Goal: Information Seeking & Learning: Learn about a topic

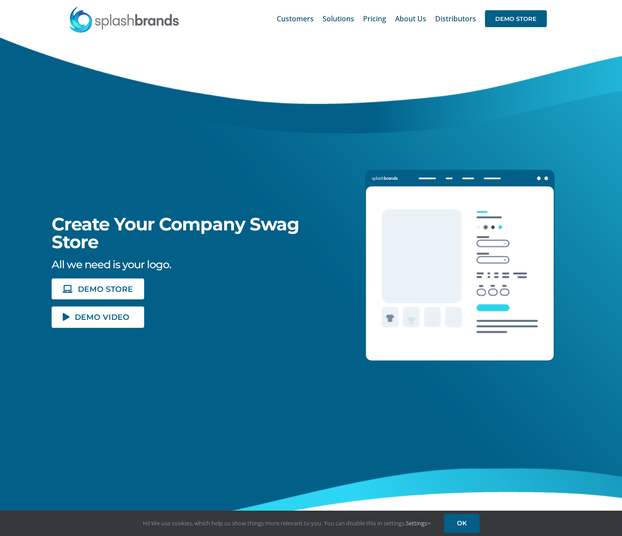
click at [154, 203] on div "Create Your Company Swag Store All we need is your logo. DEMO STORE DEMO VIDEO" at bounding box center [166, 182] width 356 height 291
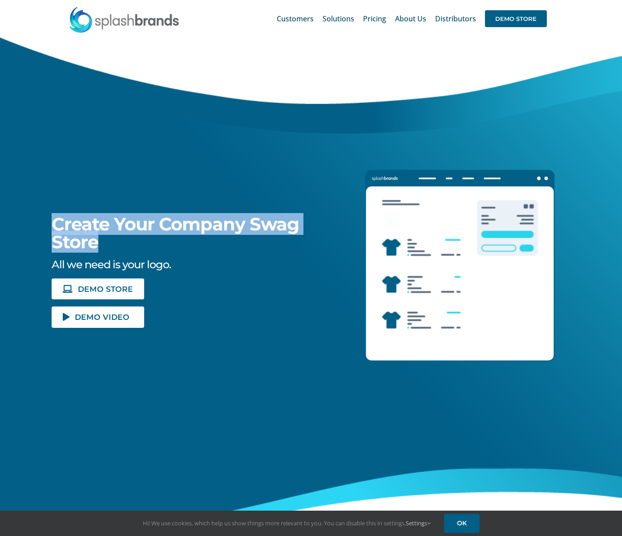
drag, startPoint x: 102, startPoint y: 246, endPoint x: 45, endPoint y: 227, distance: 60.4
click at [45, 227] on div "Create Your Company Swag Store All we need is your logo. DEMO STORE DEMO VIDEO" at bounding box center [166, 182] width 356 height 291
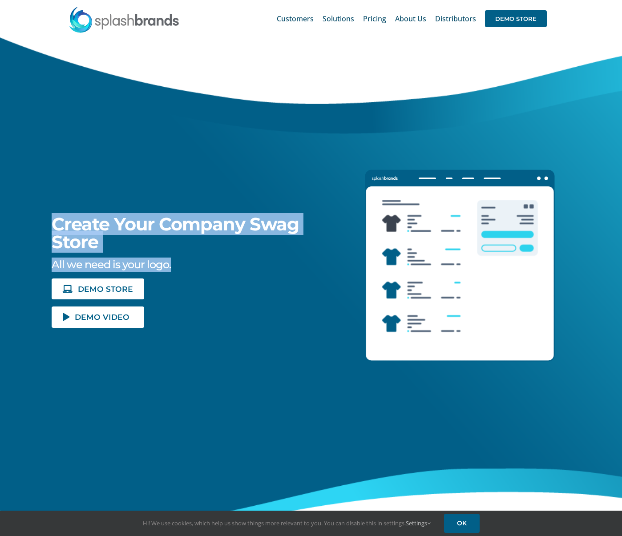
drag, startPoint x: 134, startPoint y: 259, endPoint x: 43, endPoint y: 228, distance: 96.2
click at [43, 228] on div "Create Your Company Swag Store All we need is your logo. DEMO STORE DEMO VIDEO" at bounding box center [166, 182] width 356 height 291
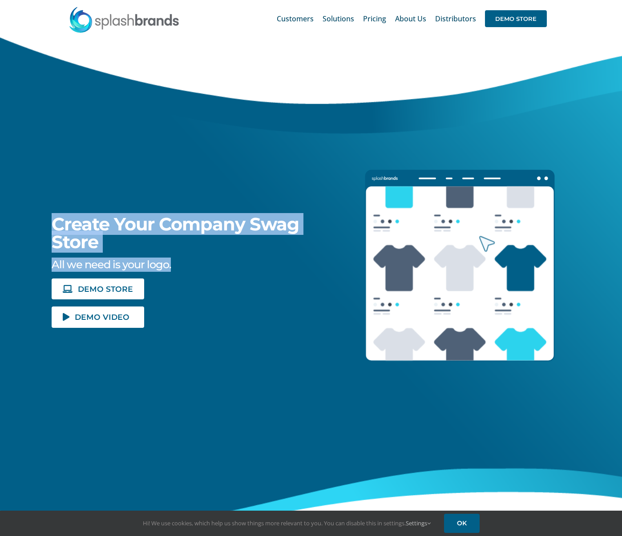
click at [81, 229] on span "Create Your Company Swag Store" at bounding box center [176, 233] width 248 height 40
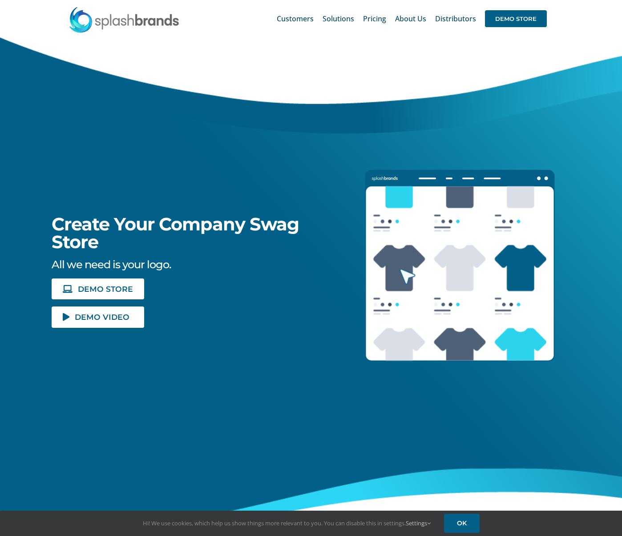
click at [92, 228] on span "Create Your Company Swag Store" at bounding box center [176, 233] width 248 height 40
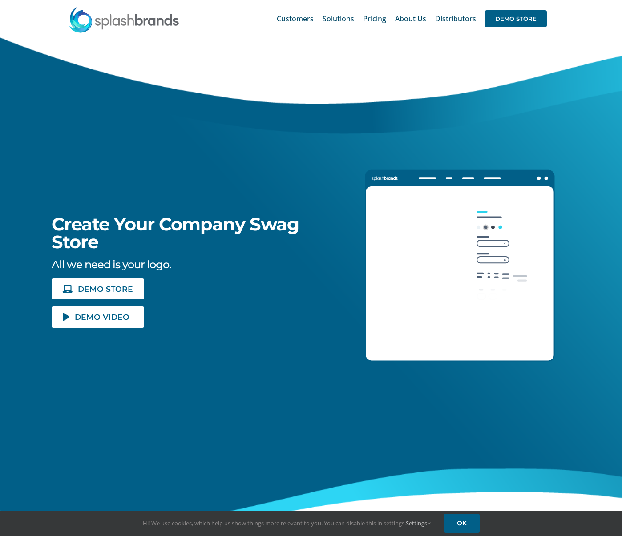
click at [127, 228] on span "Create Your Company Swag Store" at bounding box center [176, 233] width 248 height 40
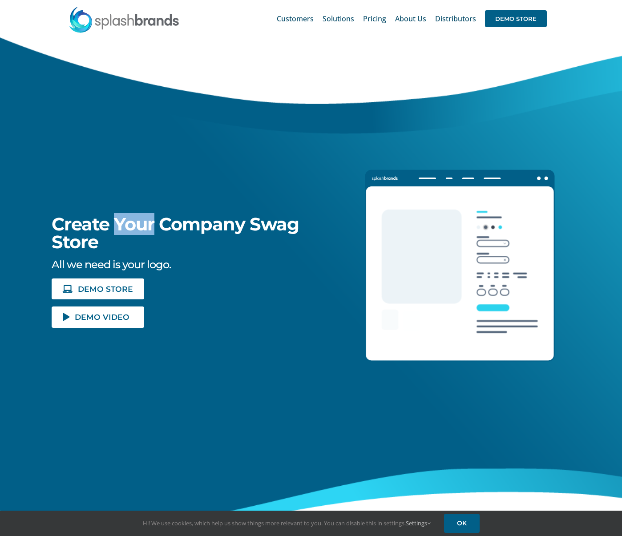
click at [127, 228] on span "Create Your Company Swag Store" at bounding box center [176, 233] width 248 height 40
click at [194, 224] on span "Create Your Company Swag Store" at bounding box center [176, 233] width 248 height 40
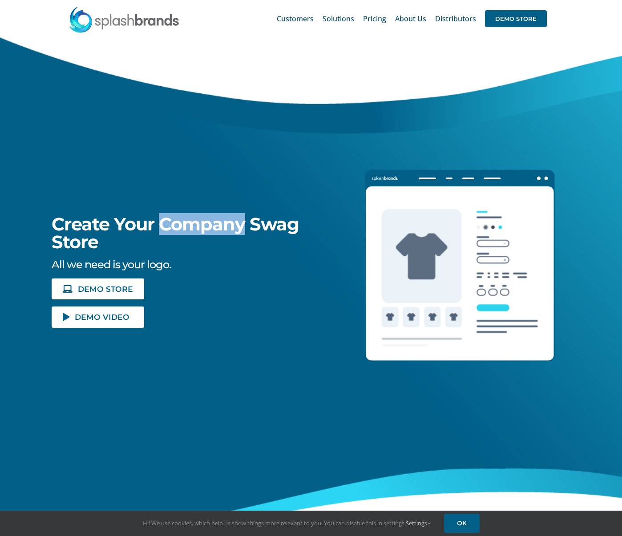
click at [194, 224] on span "Create Your Company Swag Store" at bounding box center [176, 233] width 248 height 40
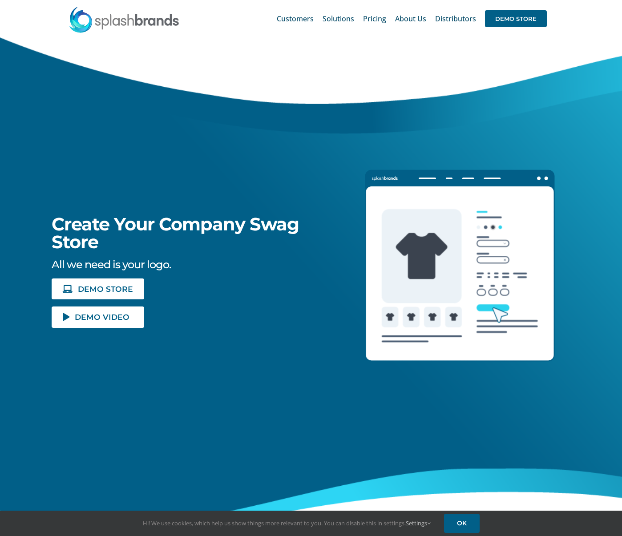
click at [279, 224] on span "Create Your Company Swag Store" at bounding box center [176, 233] width 248 height 40
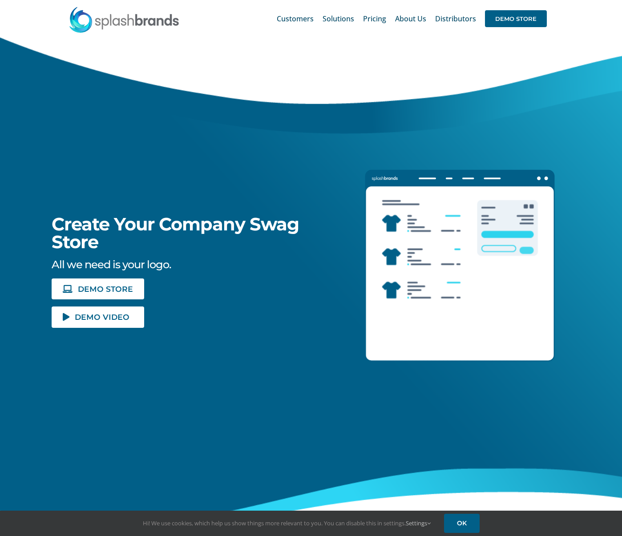
click at [263, 227] on span "Create Your Company Swag Store" at bounding box center [176, 233] width 248 height 40
click at [176, 222] on span "Create Your Company Swag Store" at bounding box center [176, 233] width 248 height 40
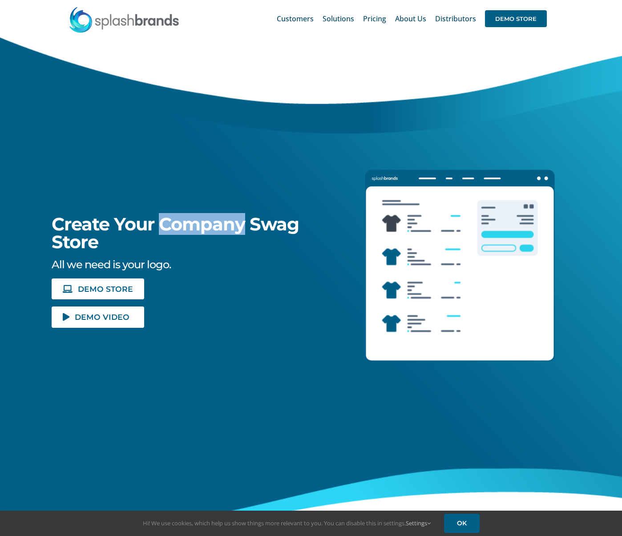
click at [176, 222] on span "Create Your Company Swag Store" at bounding box center [176, 233] width 248 height 40
click at [267, 228] on span "Create Your Company Swag Store" at bounding box center [176, 233] width 248 height 40
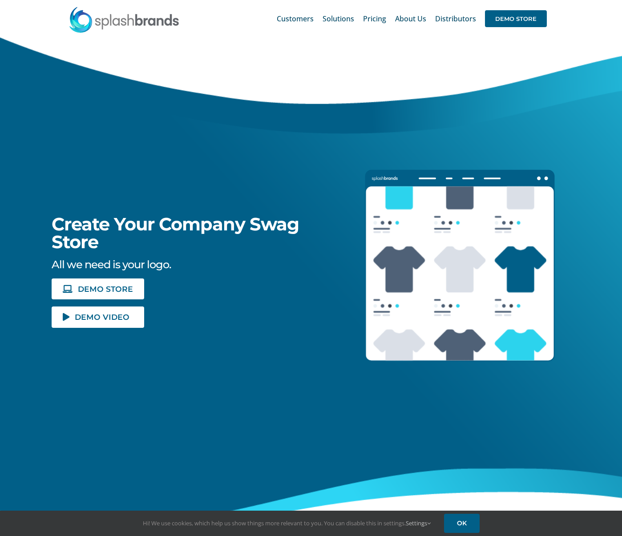
click at [267, 228] on span "Create Your Company Swag Store" at bounding box center [176, 233] width 248 height 40
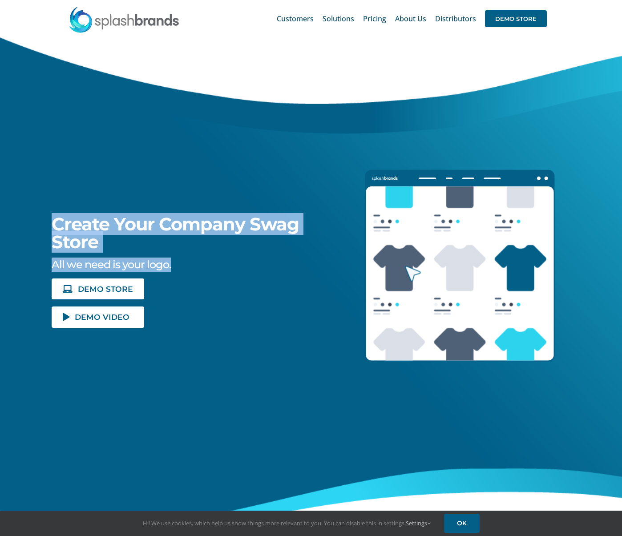
drag, startPoint x: 171, startPoint y: 265, endPoint x: 53, endPoint y: 216, distance: 127.7
click at [53, 216] on div "Create Your Company Swag Store All we need is your logo. DEMO STORE DEMO VIDEO" at bounding box center [166, 182] width 356 height 291
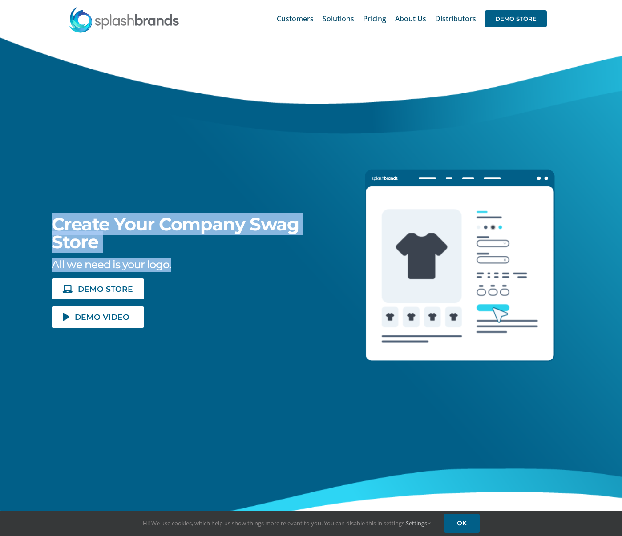
click at [155, 172] on div "Create Your Company Swag Store All we need is your logo. DEMO STORE DEMO VIDEO" at bounding box center [166, 182] width 356 height 291
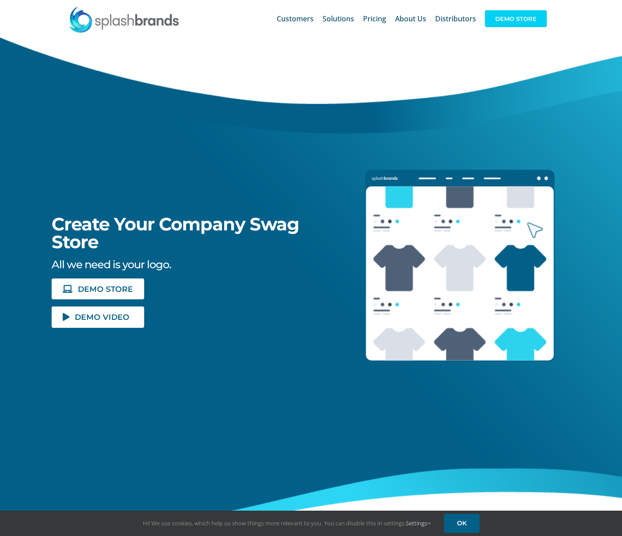
click at [515, 15] on span "DEMO STORE" at bounding box center [516, 18] width 62 height 17
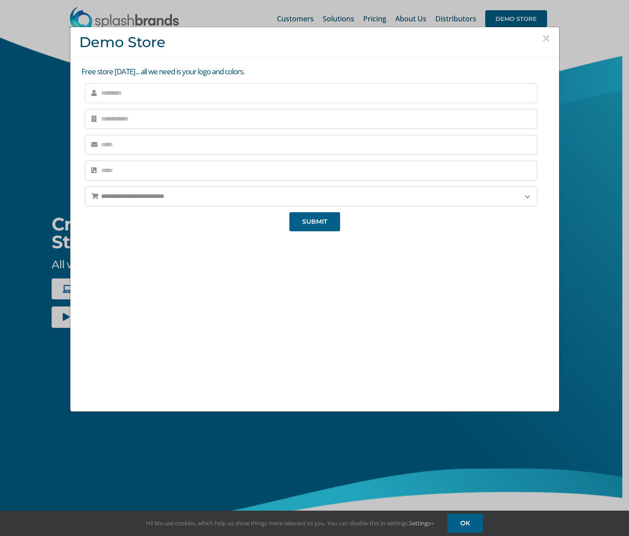
click at [145, 92] on input "text" at bounding box center [311, 93] width 452 height 20
click at [543, 39] on button "×" at bounding box center [546, 38] width 8 height 13
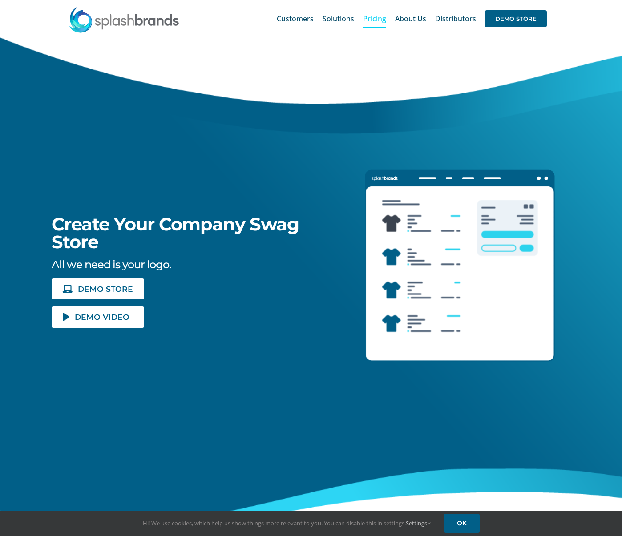
click at [376, 21] on span "Pricing" at bounding box center [374, 18] width 23 height 7
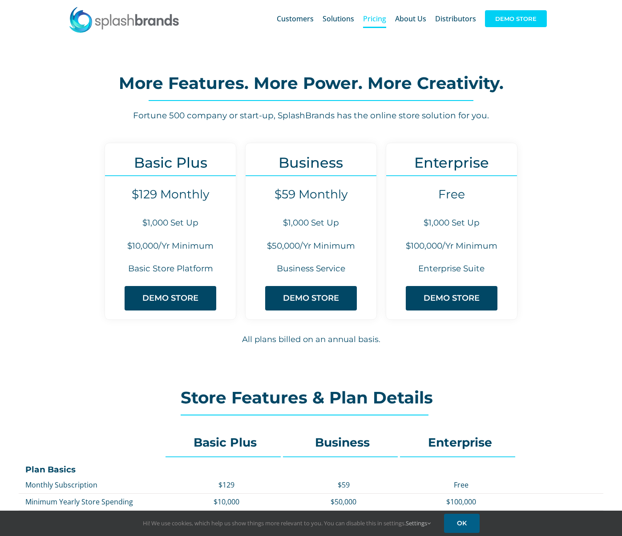
click at [512, 19] on span "DEMO STORE" at bounding box center [516, 18] width 62 height 17
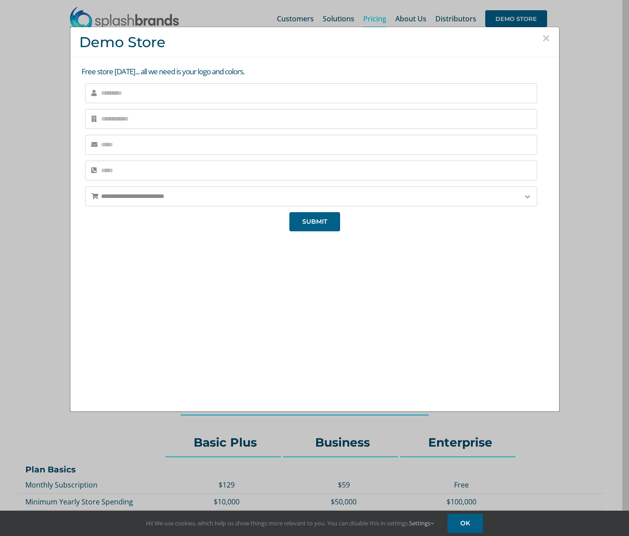
drag, startPoint x: 280, startPoint y: 68, endPoint x: 77, endPoint y: 43, distance: 205.5
click at [77, 43] on div "**********" at bounding box center [315, 220] width 490 height 386
click at [543, 37] on button "×" at bounding box center [546, 38] width 8 height 13
